Goal: Task Accomplishment & Management: Manage account settings

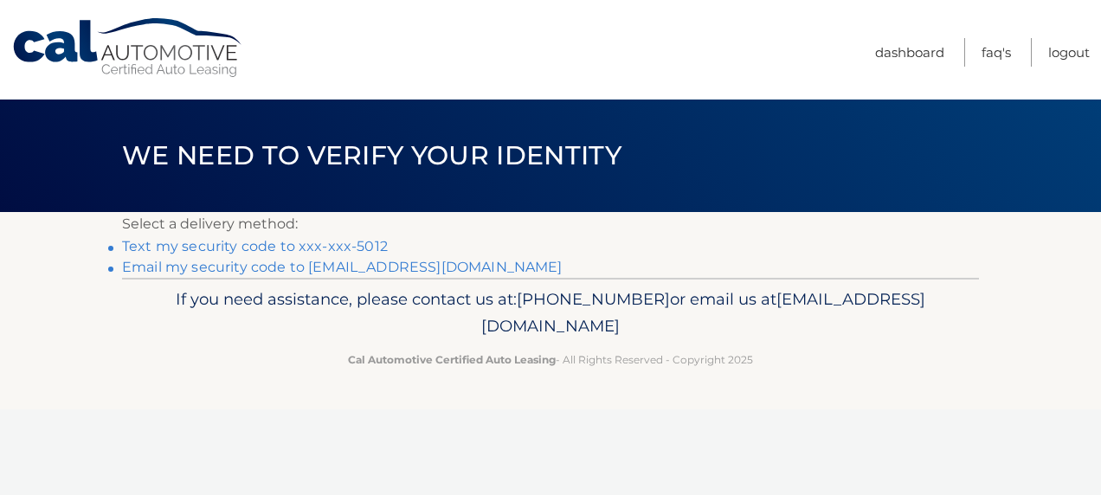
click at [337, 248] on link "Text my security code to xxx-xxx-5012" at bounding box center [255, 246] width 266 height 16
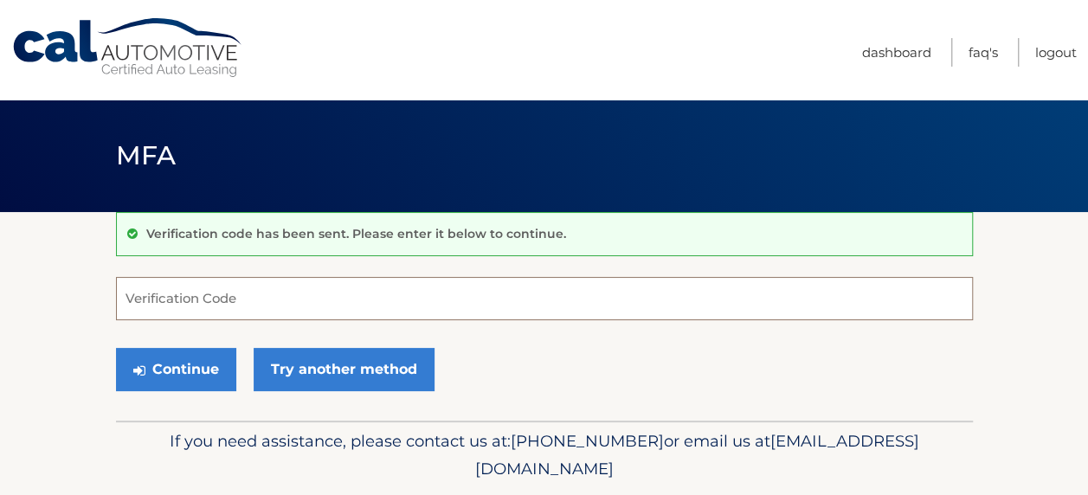
click at [481, 294] on input "Verification Code" at bounding box center [544, 298] width 857 height 43
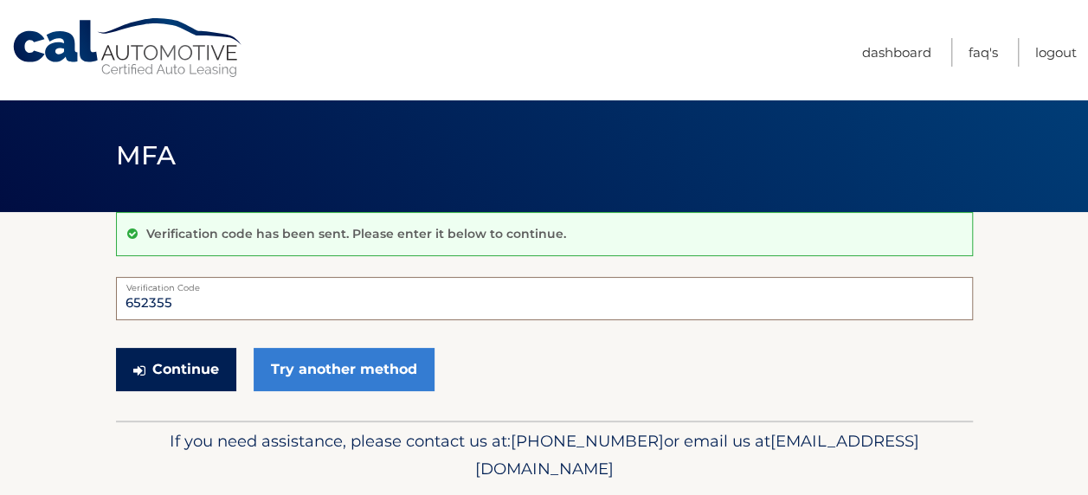
type input "652355"
click at [209, 360] on button "Continue" at bounding box center [176, 369] width 120 height 43
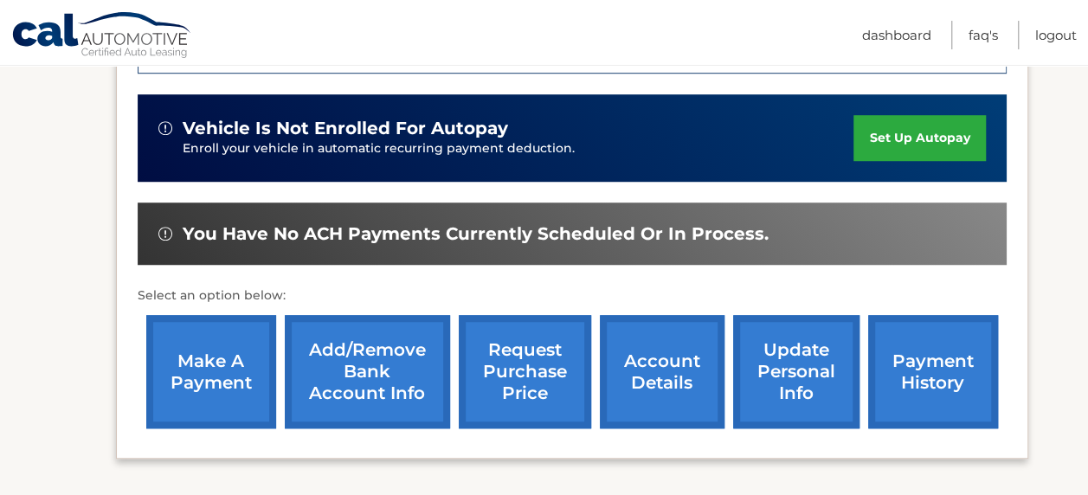
scroll to position [680, 0]
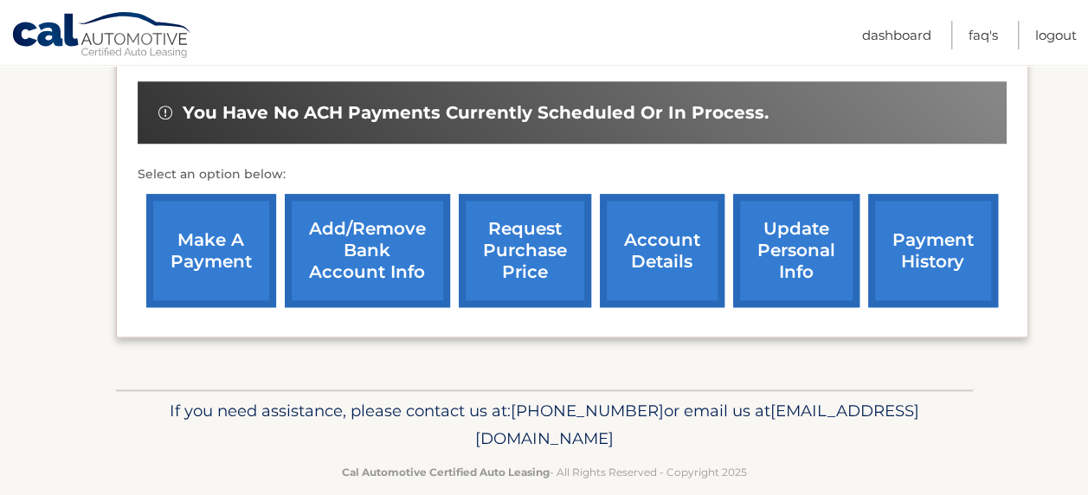
drag, startPoint x: 699, startPoint y: 409, endPoint x: 383, endPoint y: 402, distance: 316.9
click at [383, 402] on p "If you need assistance, please contact us at: [PHONE_NUMBER] or email us at [EM…" at bounding box center [544, 424] width 834 height 55
copy span "[EMAIL_ADDRESS][DOMAIN_NAME]"
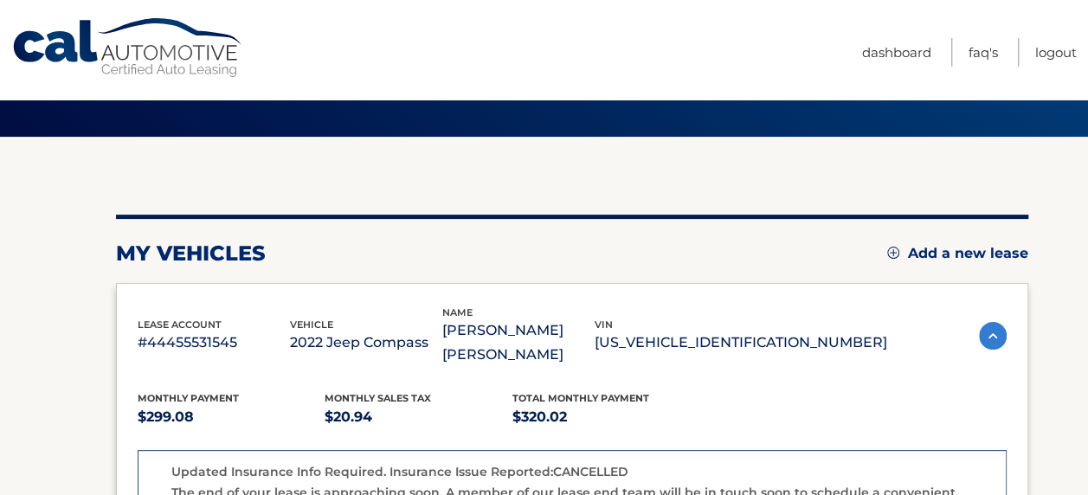
scroll to position [0, 0]
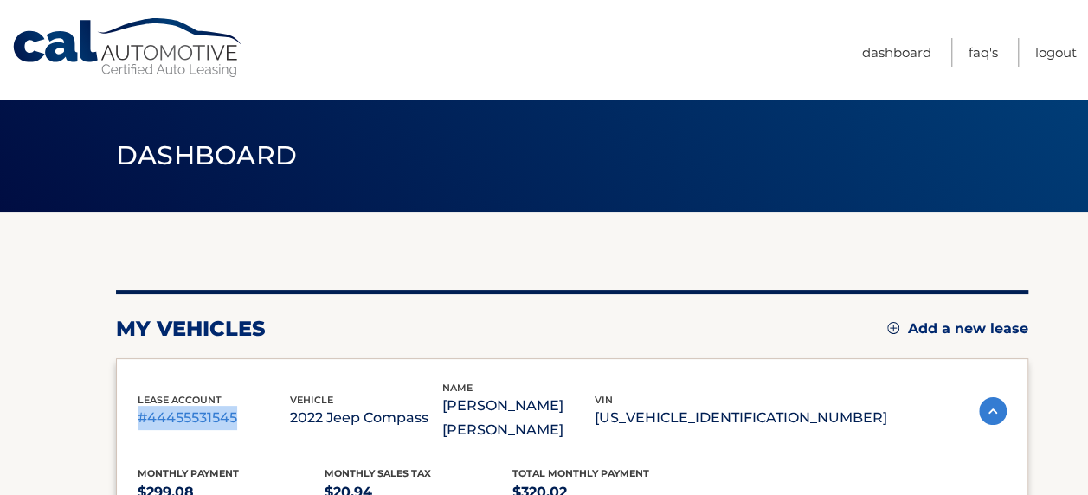
drag, startPoint x: 250, startPoint y: 407, endPoint x: 125, endPoint y: 411, distance: 125.6
copy p "#44455531545"
